Goal: Browse casually

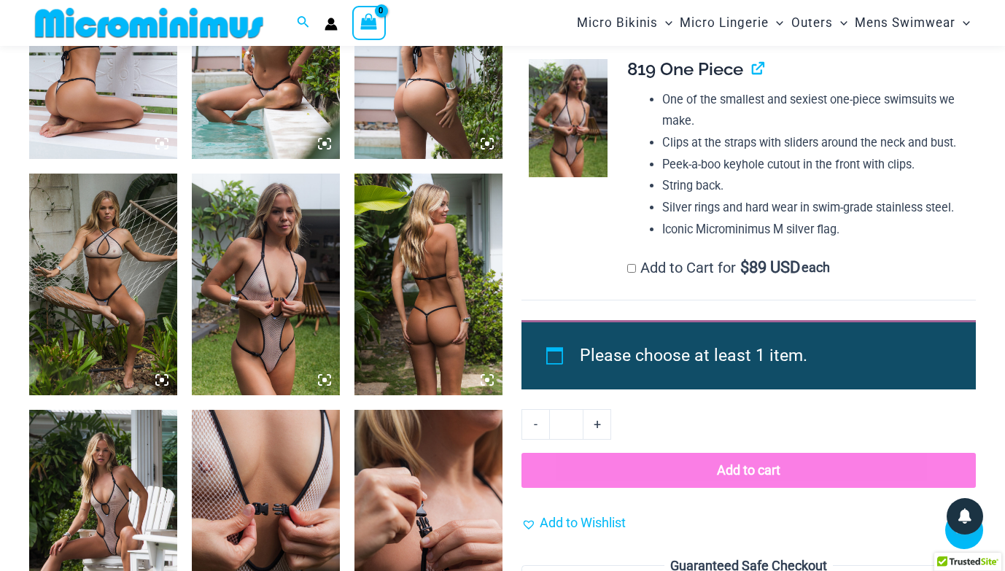
scroll to position [1361, 0]
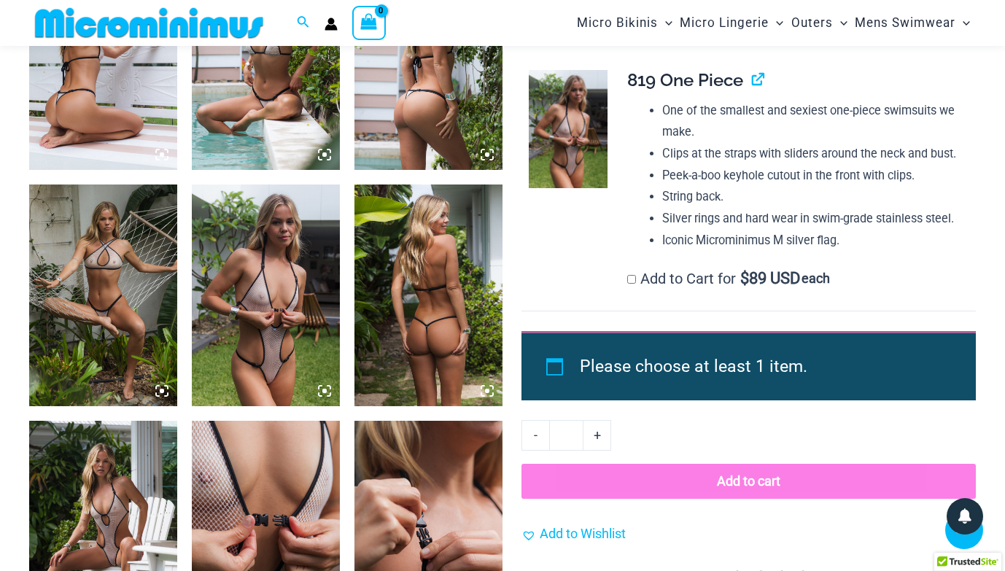
click at [430, 289] on img at bounding box center [428, 295] width 148 height 222
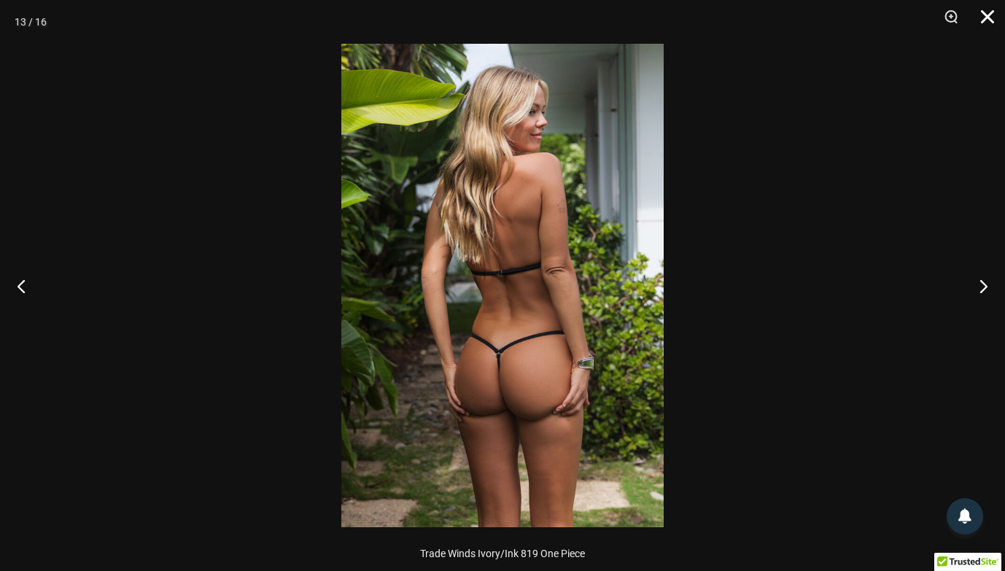
click at [986, 16] on button "Close" at bounding box center [982, 22] width 36 height 44
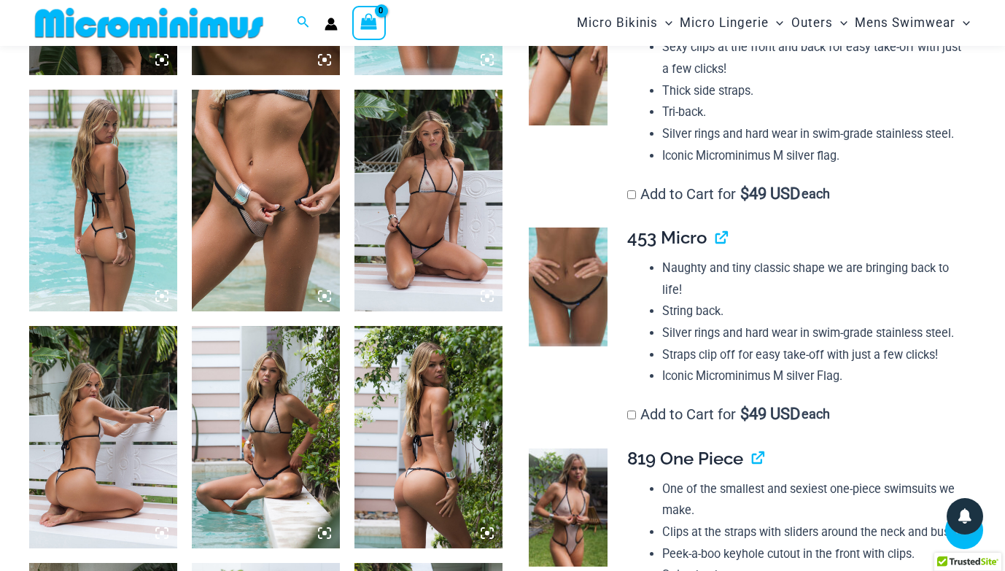
scroll to position [984, 0]
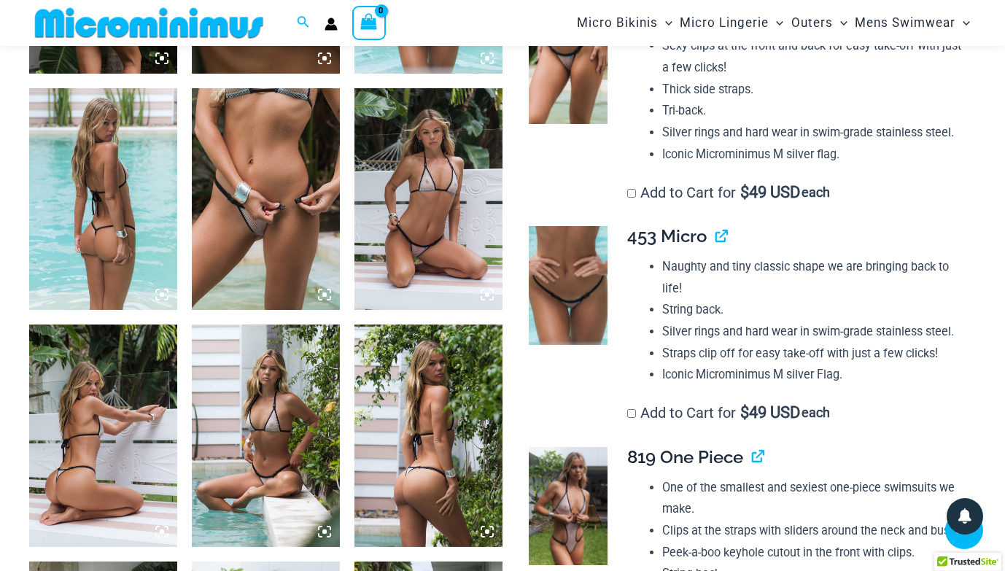
click at [110, 195] on img at bounding box center [103, 199] width 148 height 222
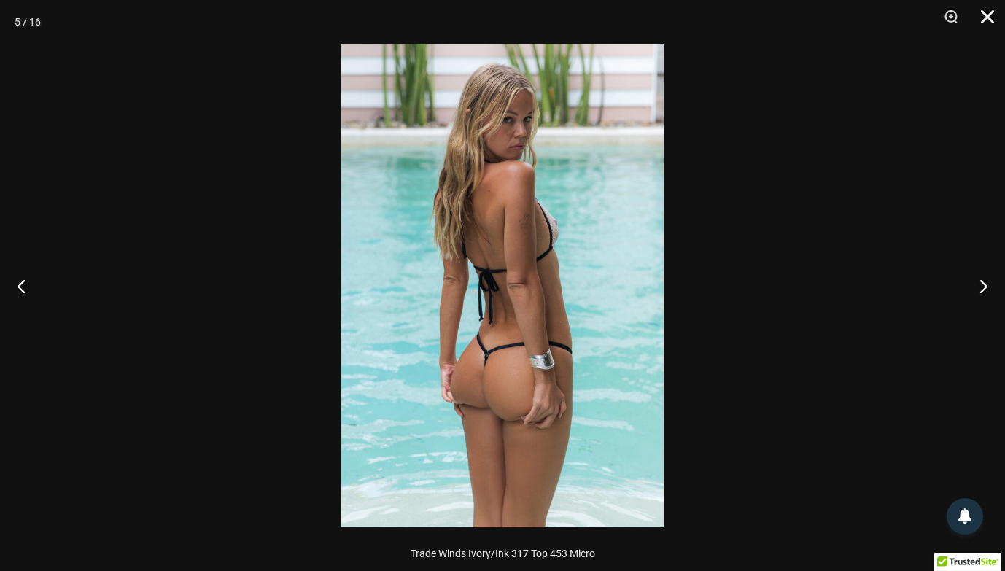
click at [986, 16] on button "Close" at bounding box center [982, 22] width 36 height 44
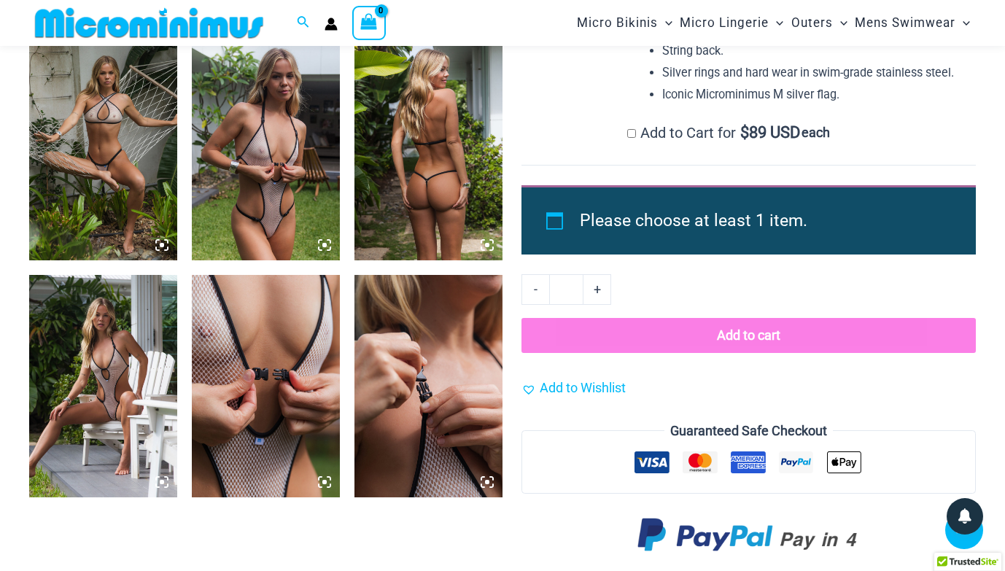
scroll to position [1514, 0]
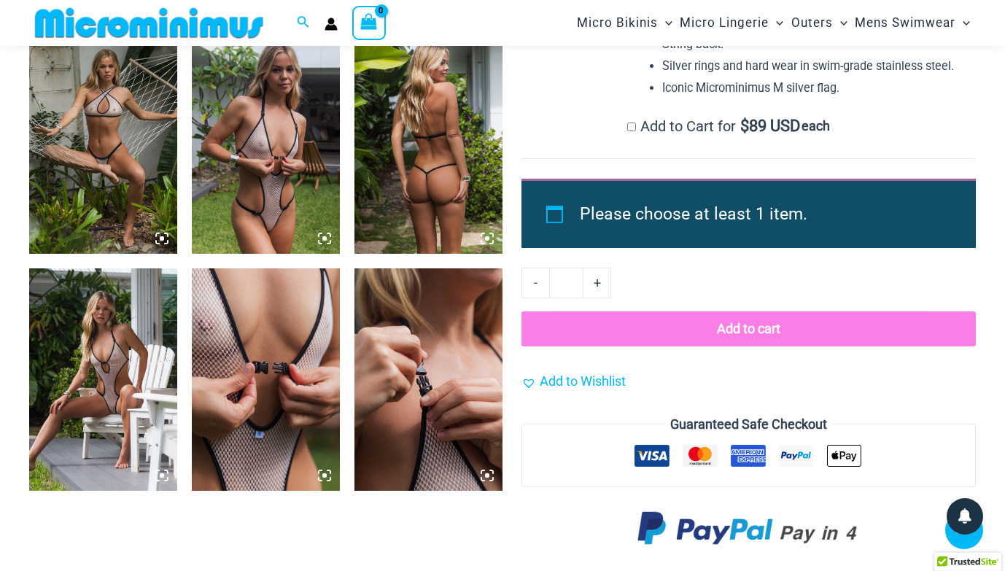
click at [260, 348] on img at bounding box center [266, 379] width 148 height 222
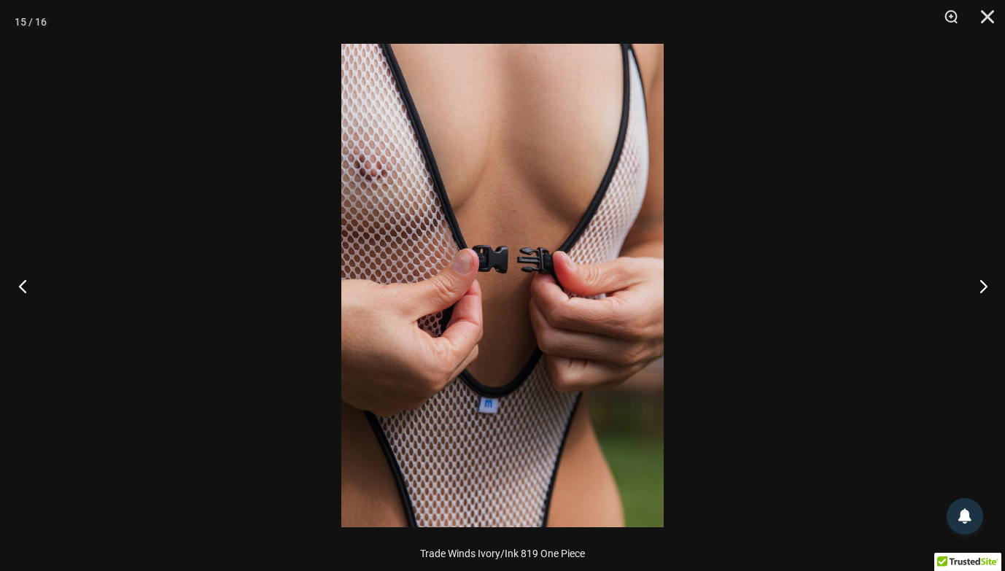
click at [26, 284] on button "Previous" at bounding box center [27, 285] width 55 height 73
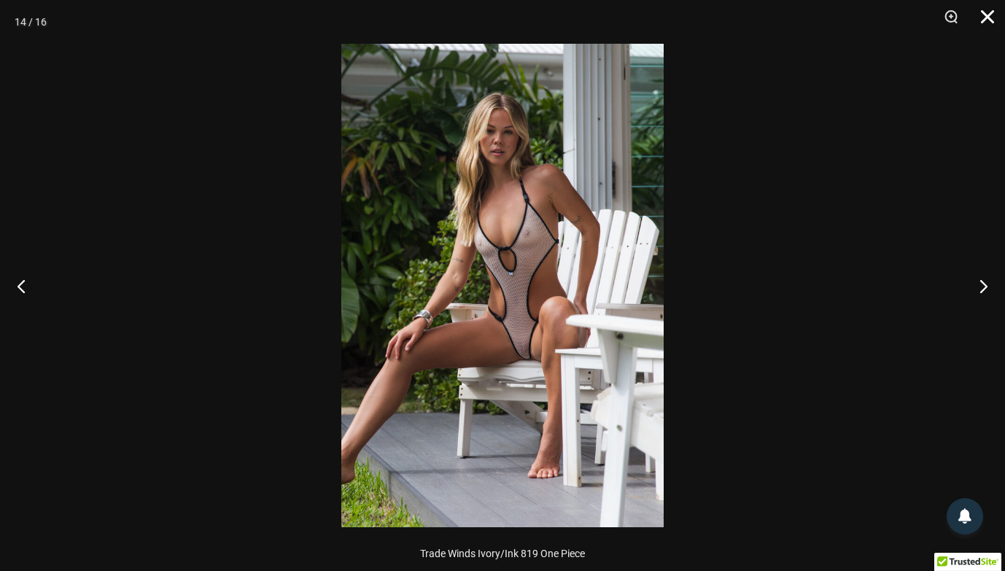
click at [984, 18] on button "Close" at bounding box center [982, 22] width 36 height 44
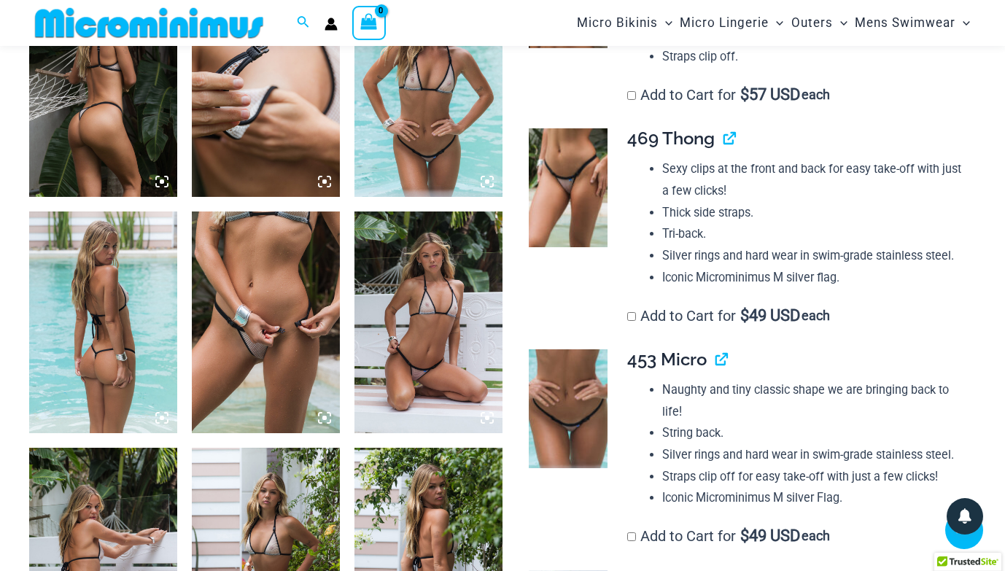
scroll to position [857, 0]
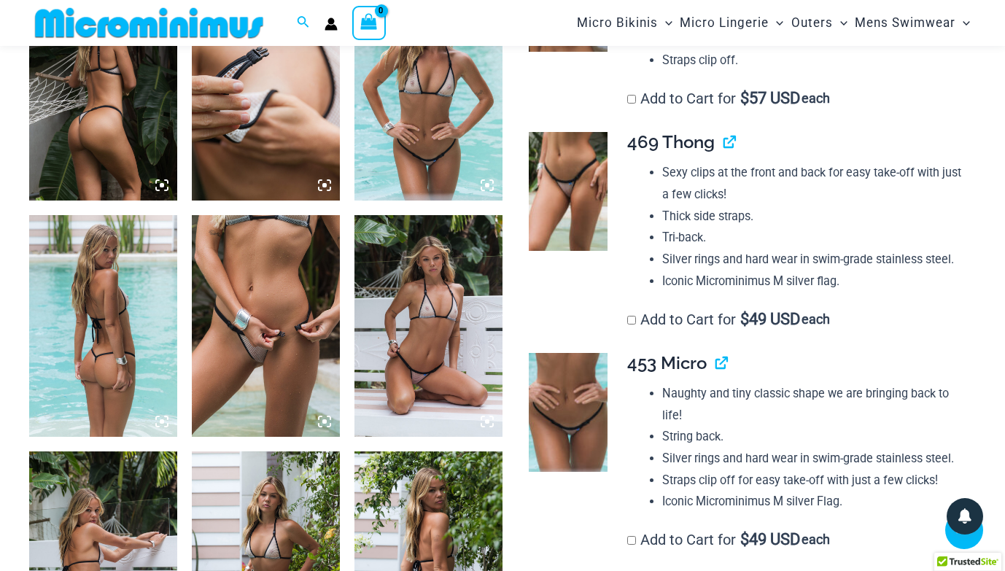
click at [259, 357] on img at bounding box center [266, 326] width 148 height 222
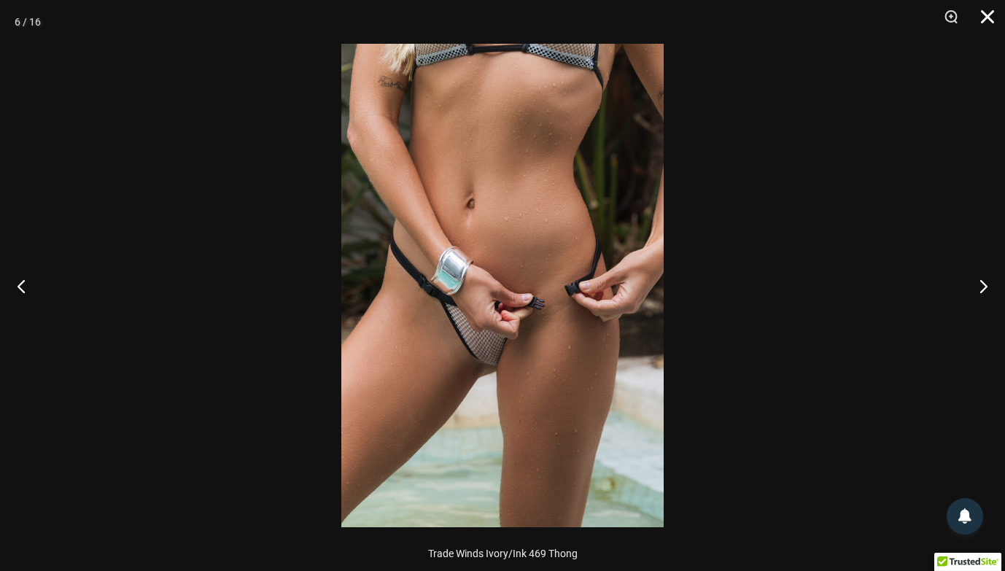
click at [986, 15] on button "Close" at bounding box center [982, 22] width 36 height 44
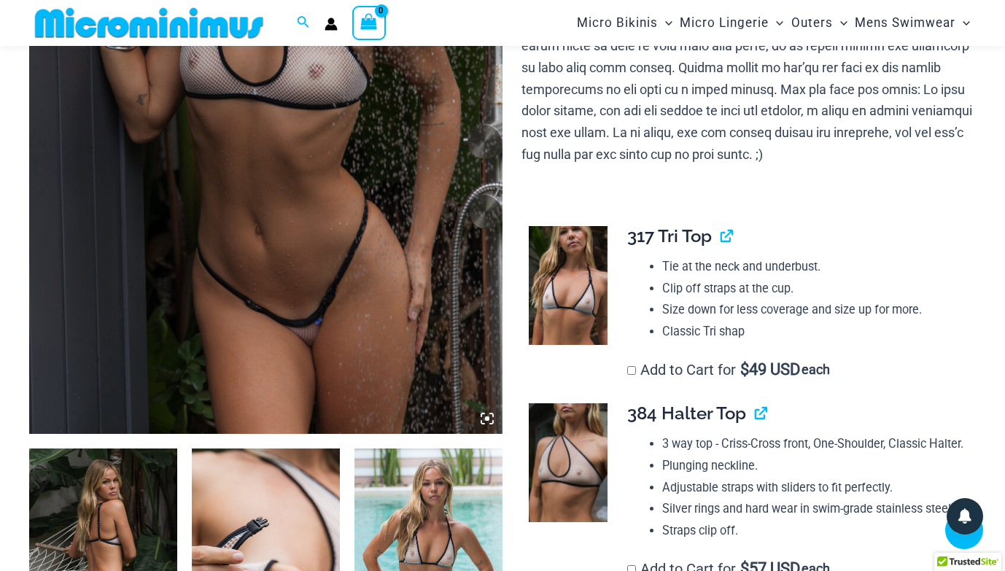
scroll to position [410, 0]
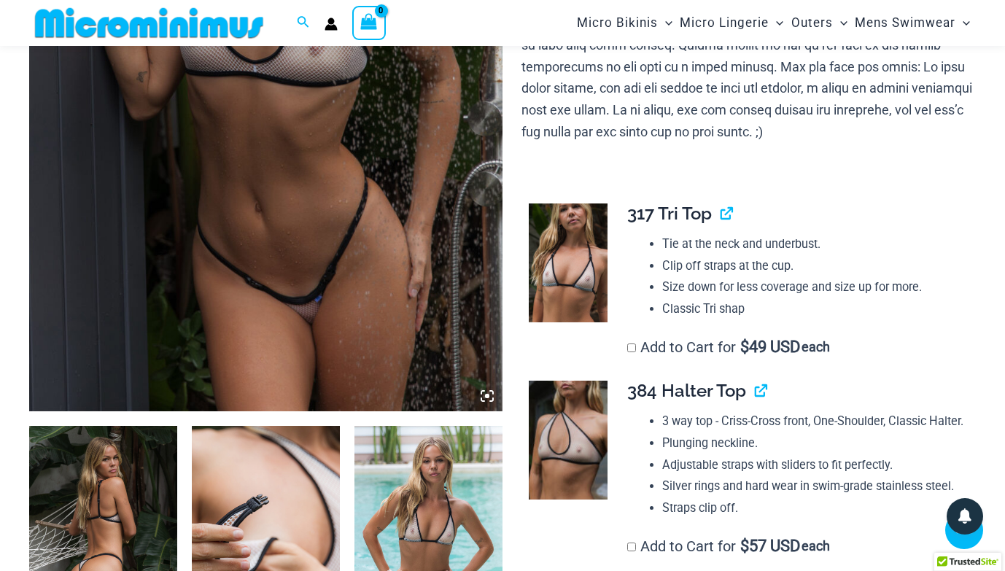
click at [486, 399] on icon at bounding box center [486, 395] width 13 height 13
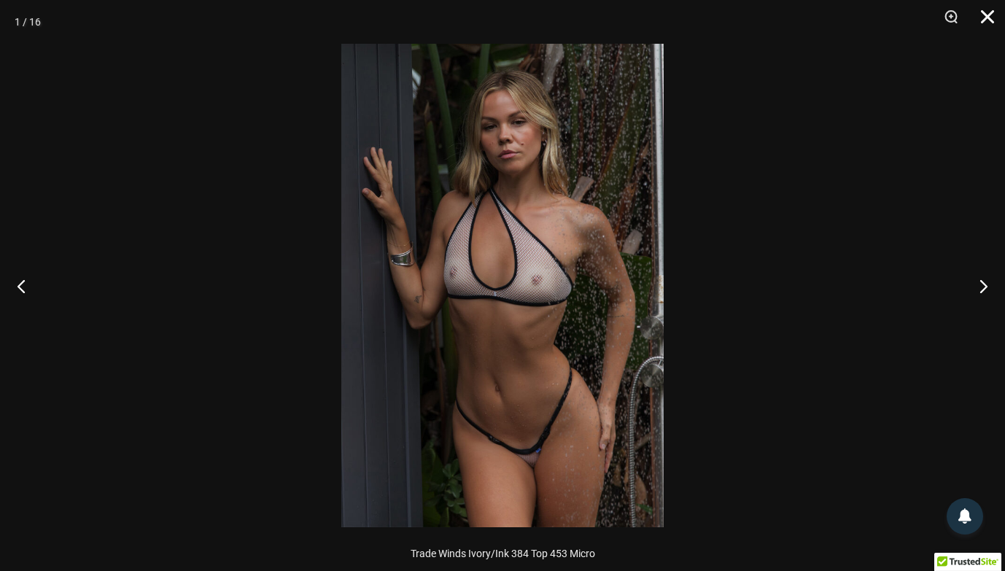
click at [981, 16] on button "Close" at bounding box center [982, 22] width 36 height 44
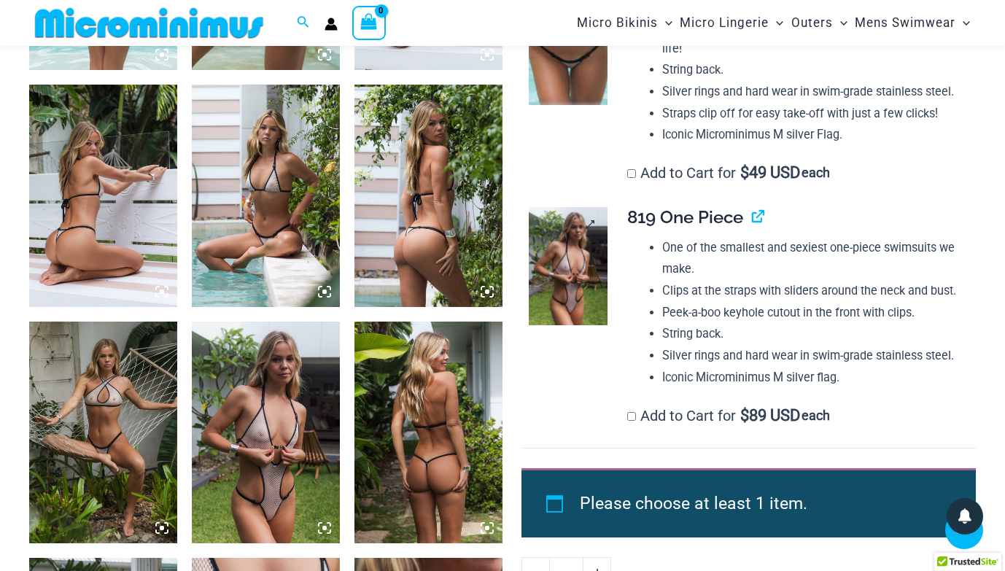
scroll to position [1225, 0]
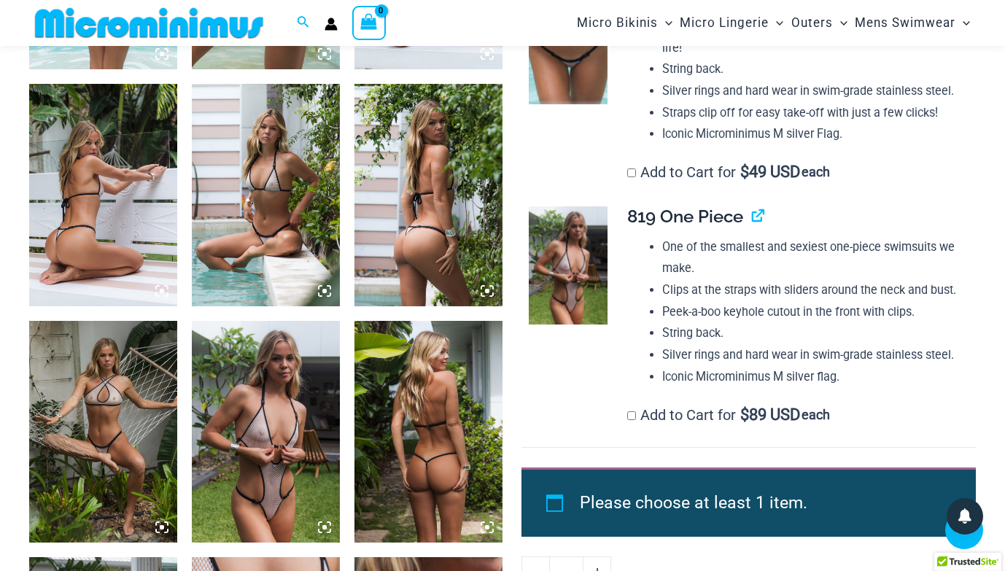
click at [276, 430] on img at bounding box center [266, 432] width 148 height 222
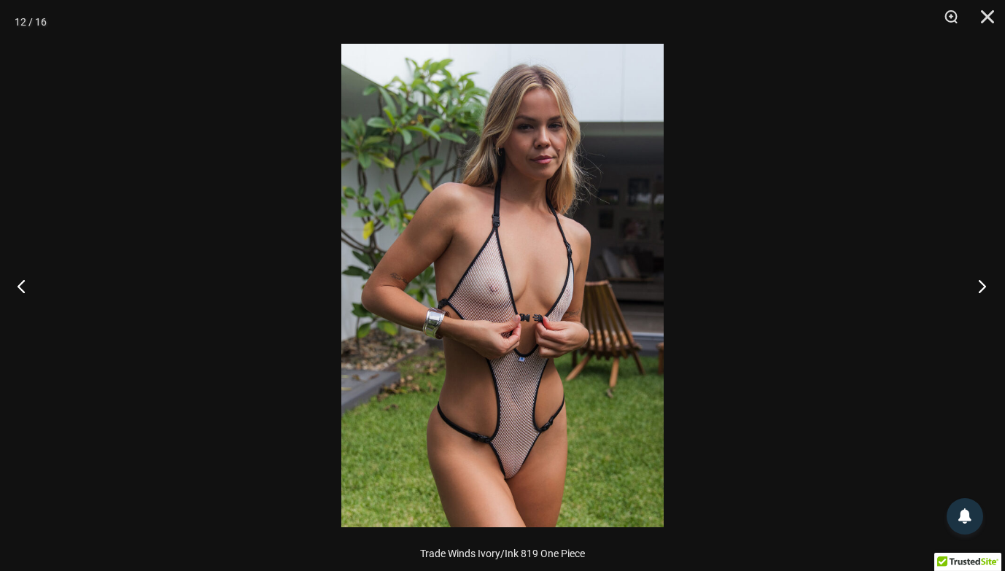
click at [982, 289] on button "Next" at bounding box center [977, 285] width 55 height 73
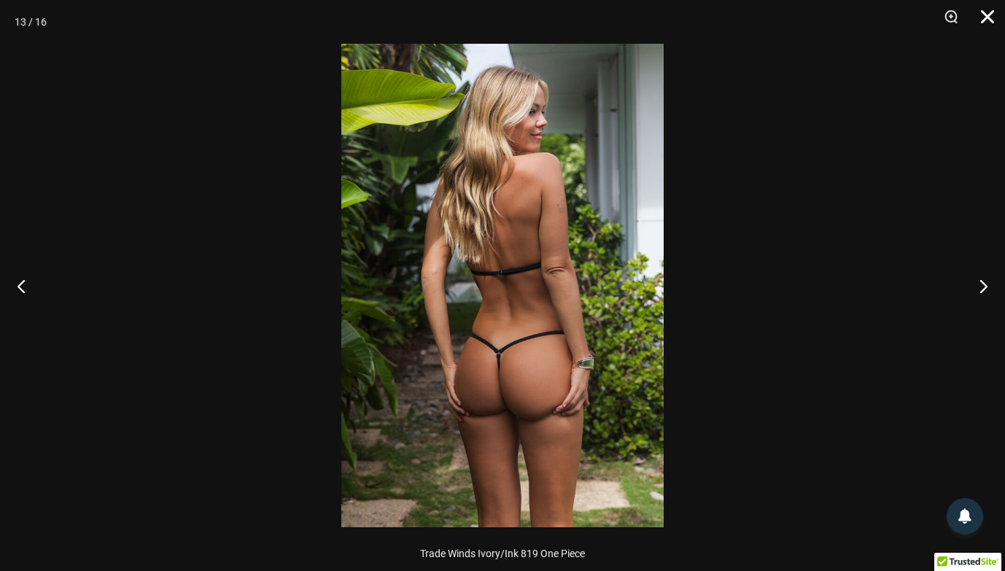
click at [989, 20] on button "Close" at bounding box center [982, 22] width 36 height 44
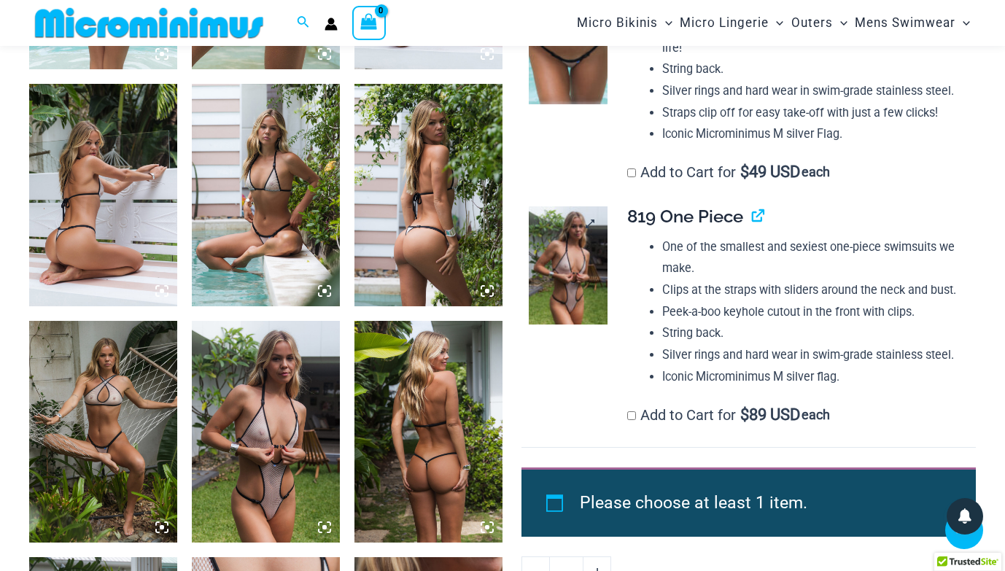
click at [569, 276] on img at bounding box center [568, 265] width 79 height 119
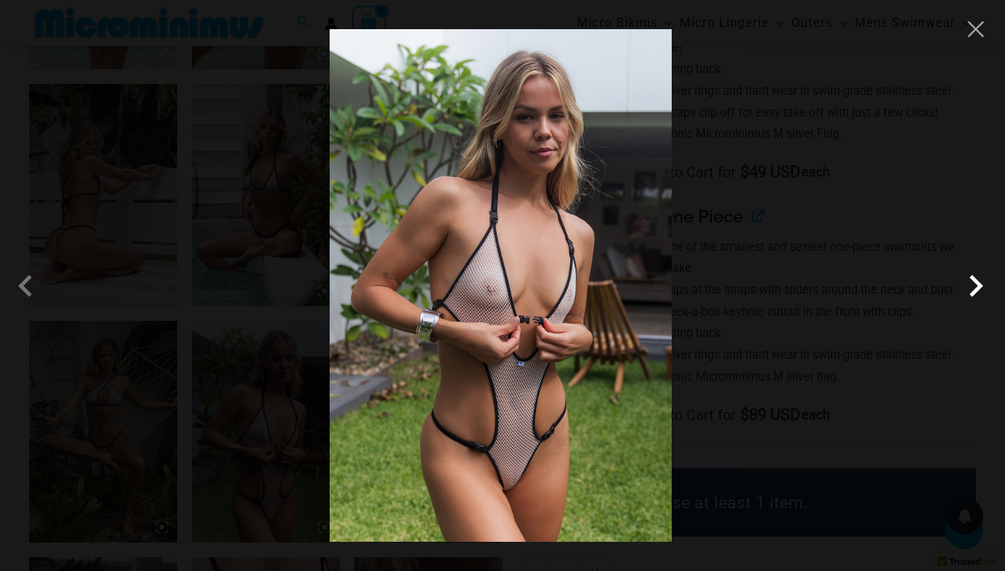
click at [975, 289] on span at bounding box center [976, 286] width 44 height 44
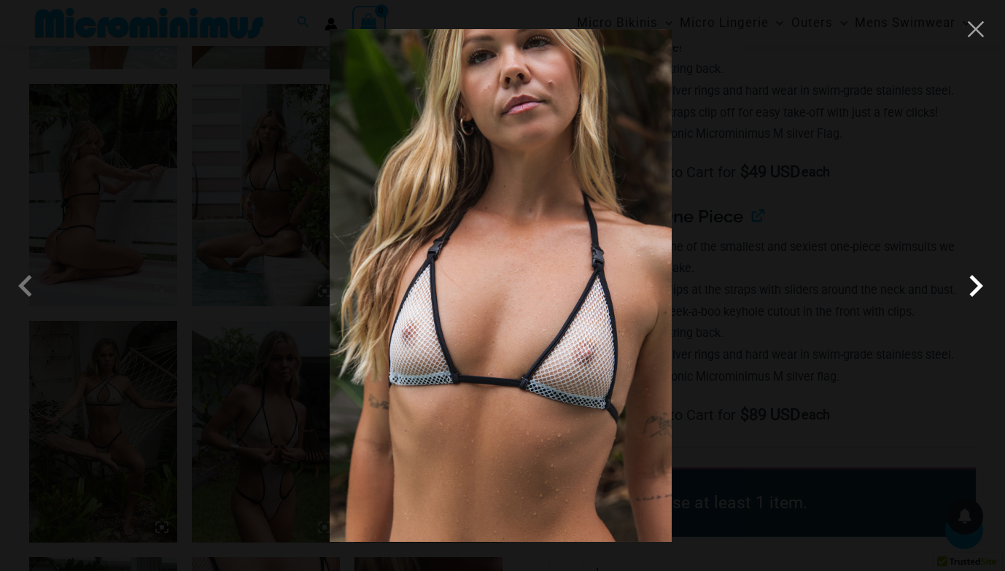
click at [975, 289] on span at bounding box center [976, 286] width 44 height 44
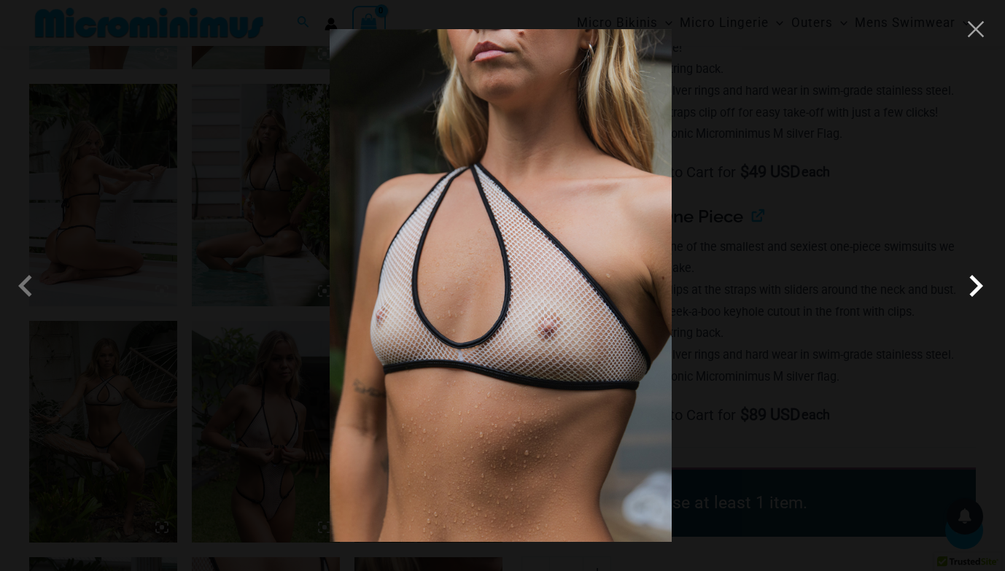
click at [975, 289] on span at bounding box center [976, 286] width 44 height 44
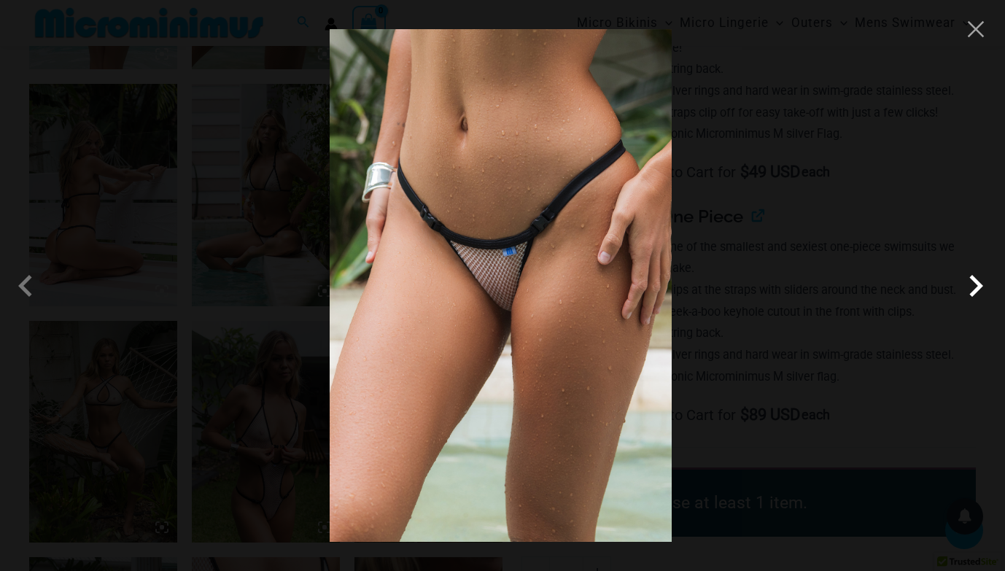
click at [975, 289] on span at bounding box center [976, 286] width 44 height 44
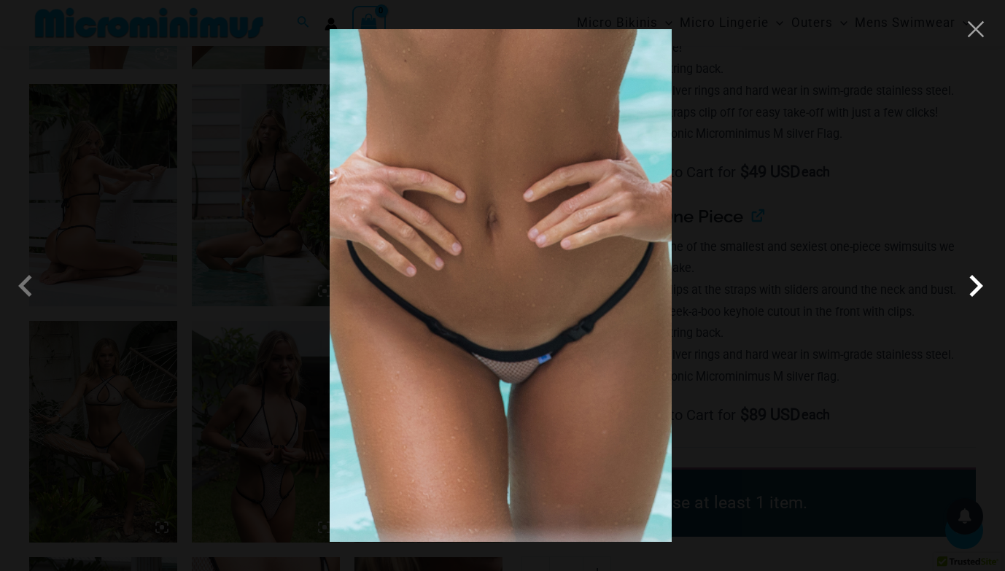
click at [975, 289] on span at bounding box center [976, 286] width 44 height 44
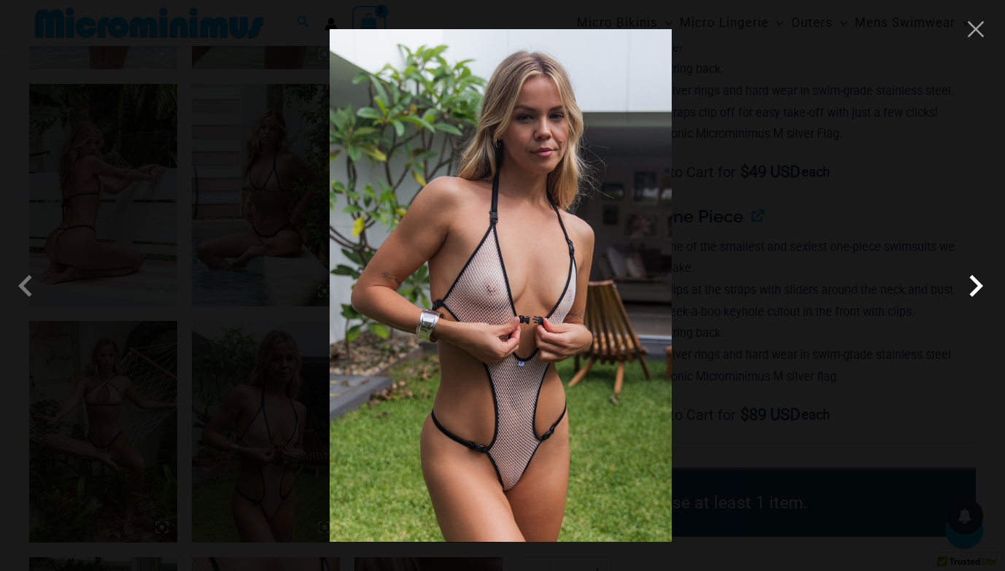
click at [975, 289] on span at bounding box center [976, 286] width 44 height 44
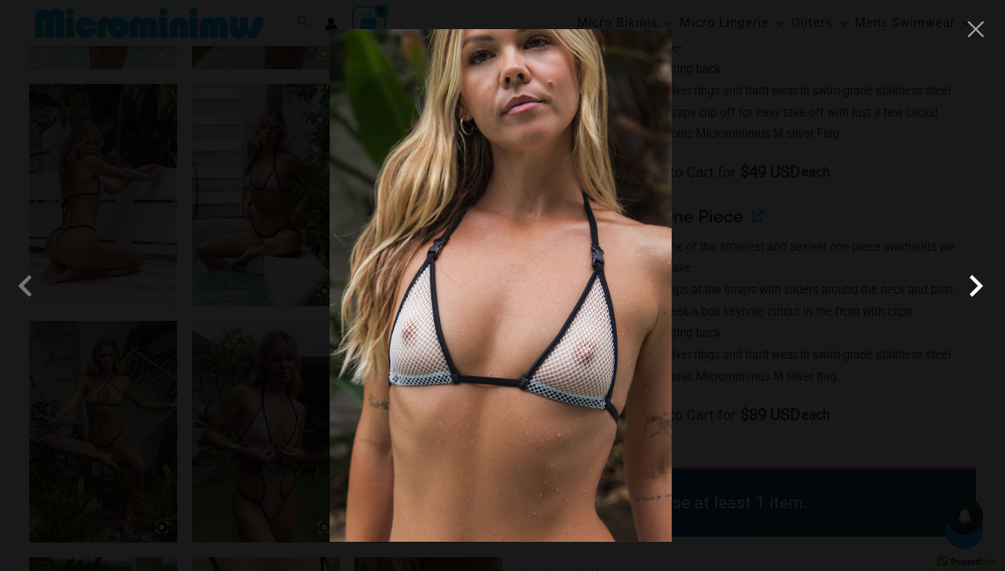
click at [975, 289] on span at bounding box center [976, 286] width 44 height 44
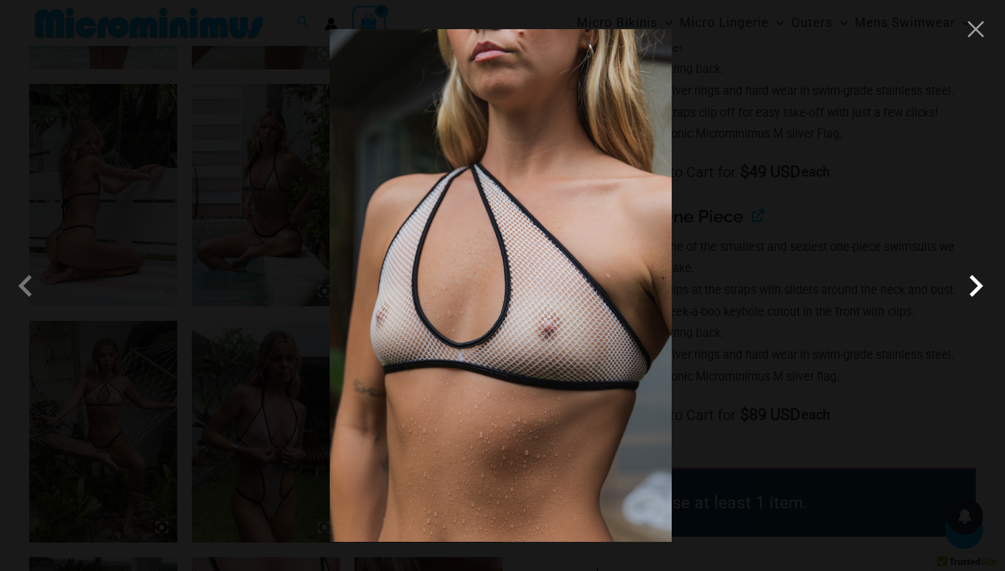
click at [975, 289] on span at bounding box center [976, 286] width 44 height 44
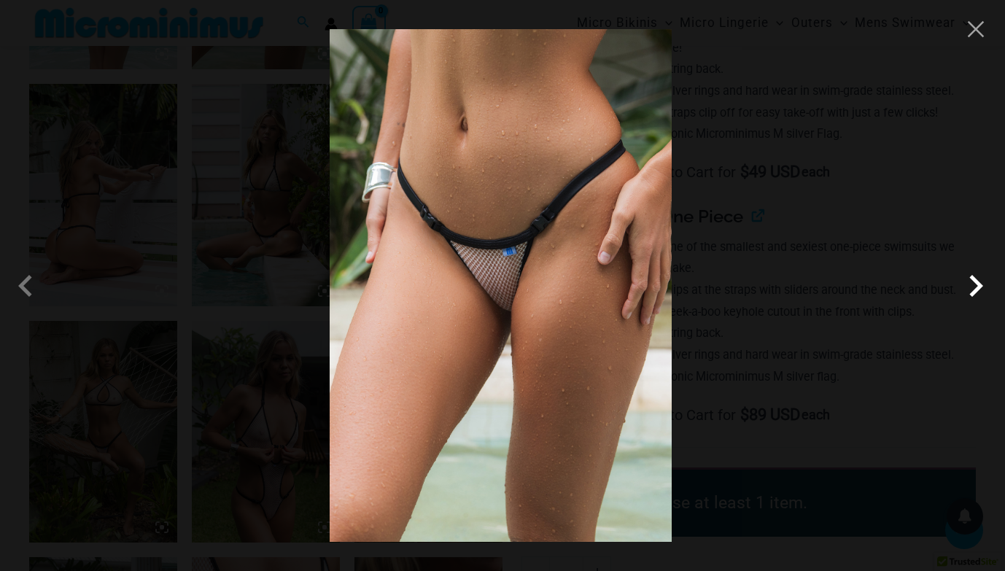
click at [975, 289] on span at bounding box center [976, 286] width 44 height 44
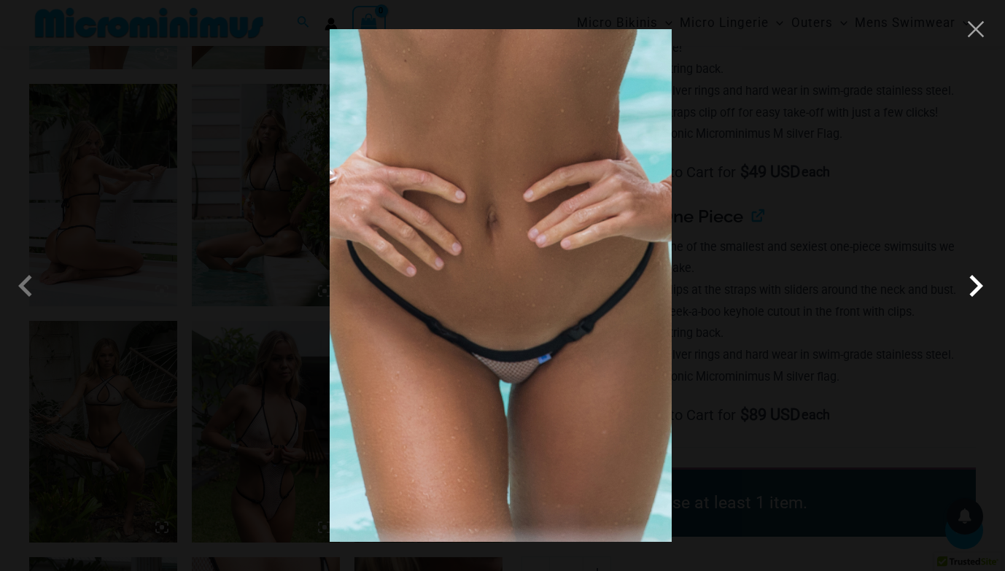
click at [975, 289] on span at bounding box center [976, 286] width 44 height 44
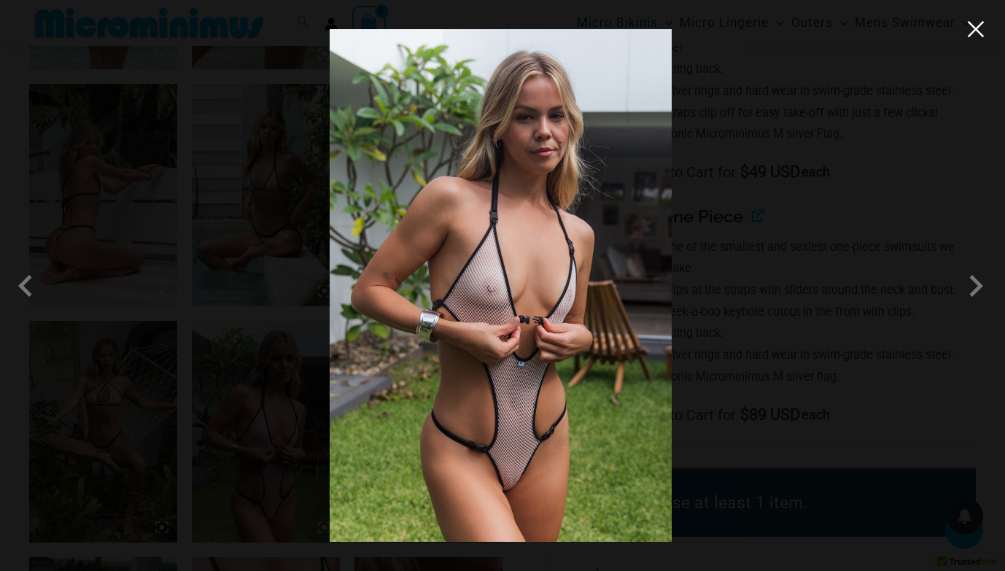
click at [979, 34] on button "Close" at bounding box center [976, 29] width 22 height 22
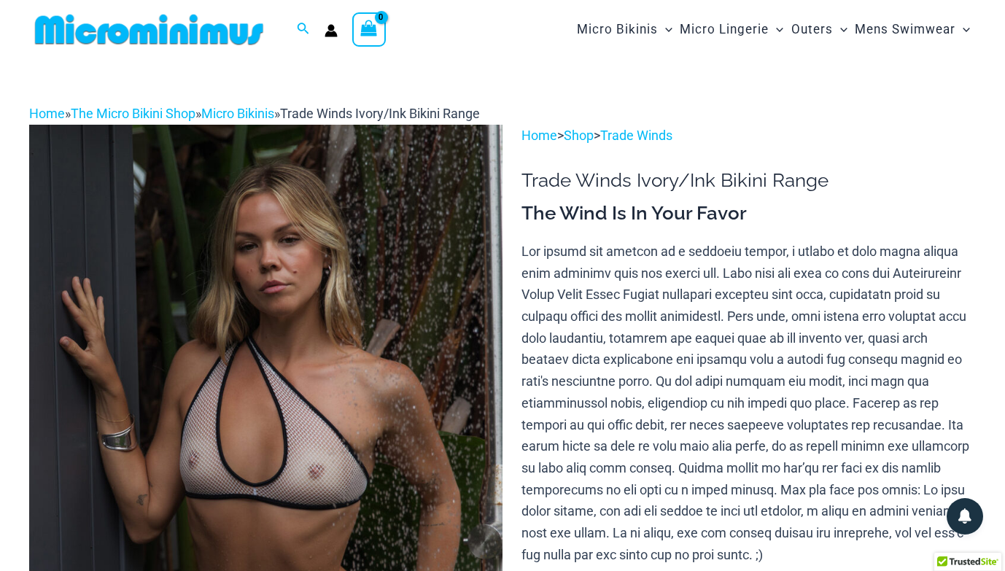
scroll to position [0, 0]
click at [215, 32] on img at bounding box center [149, 29] width 240 height 33
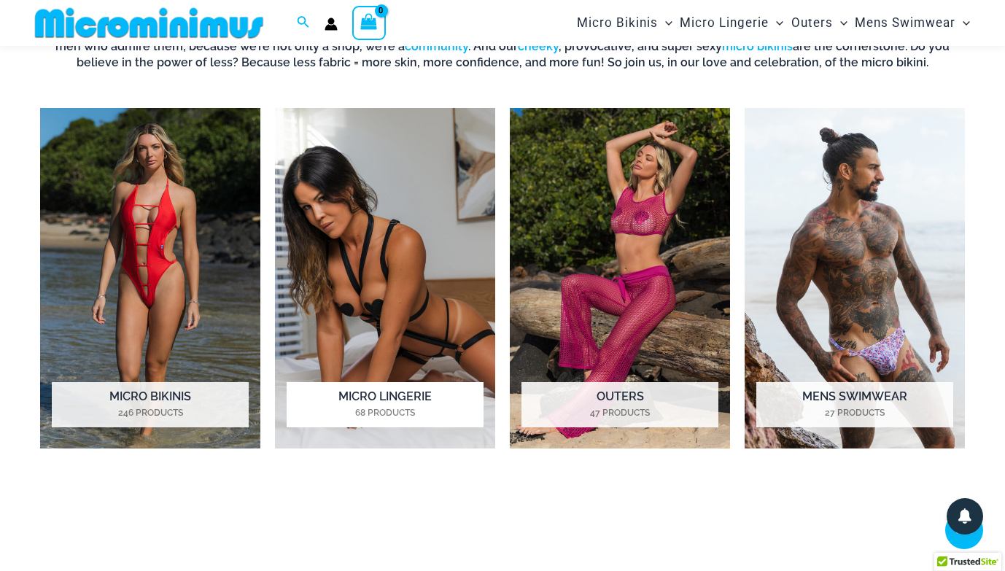
scroll to position [947, 0]
